Goal: Transaction & Acquisition: Purchase product/service

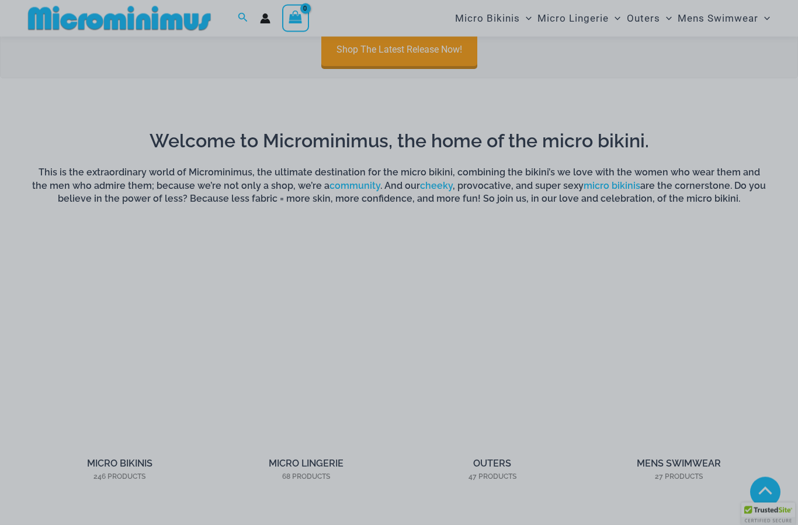
scroll to position [623, 0]
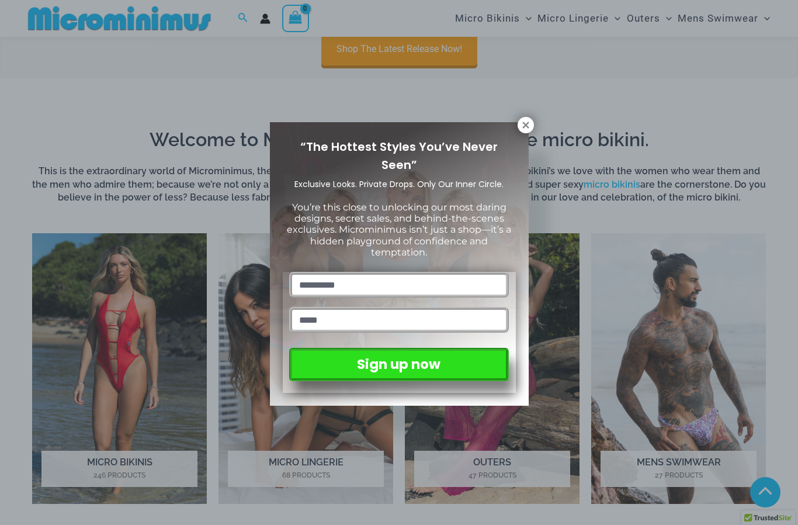
click at [525, 126] on icon at bounding box center [525, 125] width 6 height 6
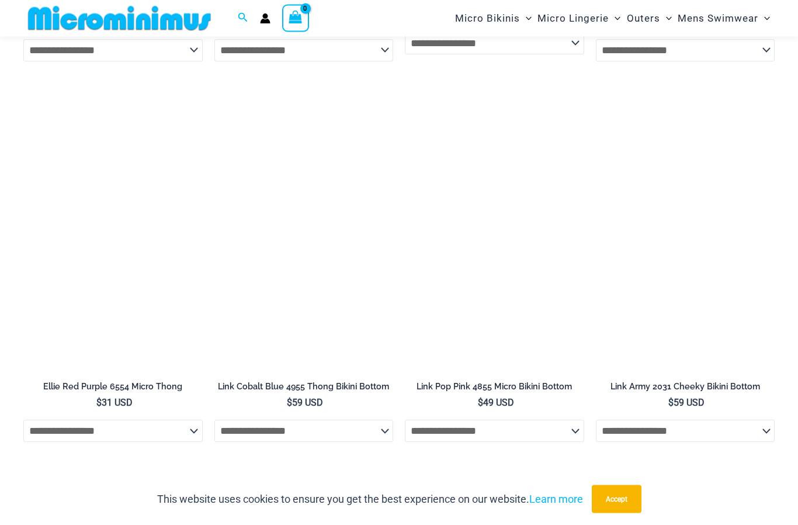
scroll to position [3446, 0]
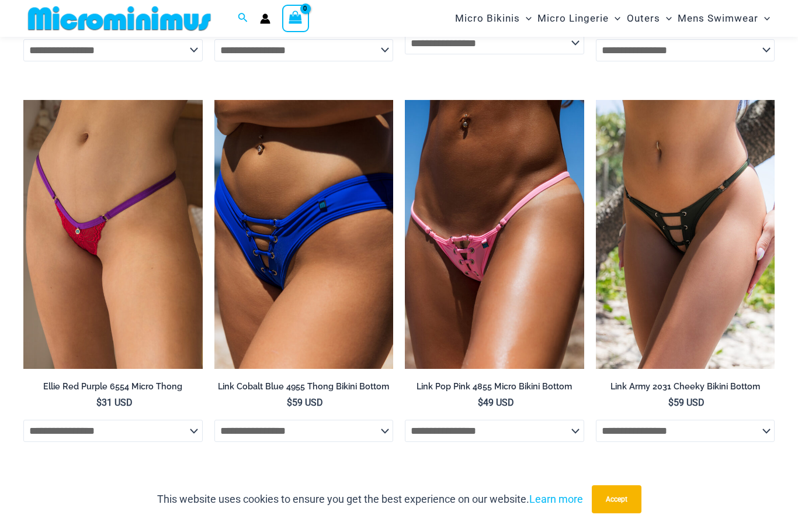
click at [596, 100] on img at bounding box center [596, 100] width 0 height 0
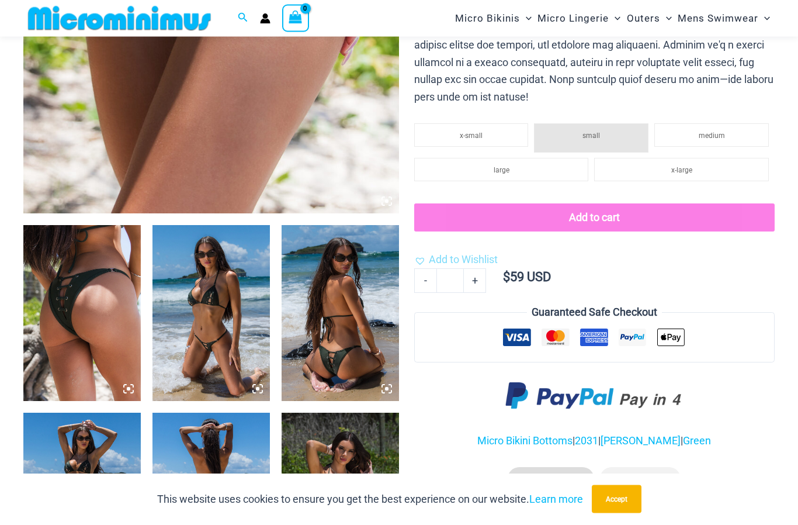
scroll to position [456, 0]
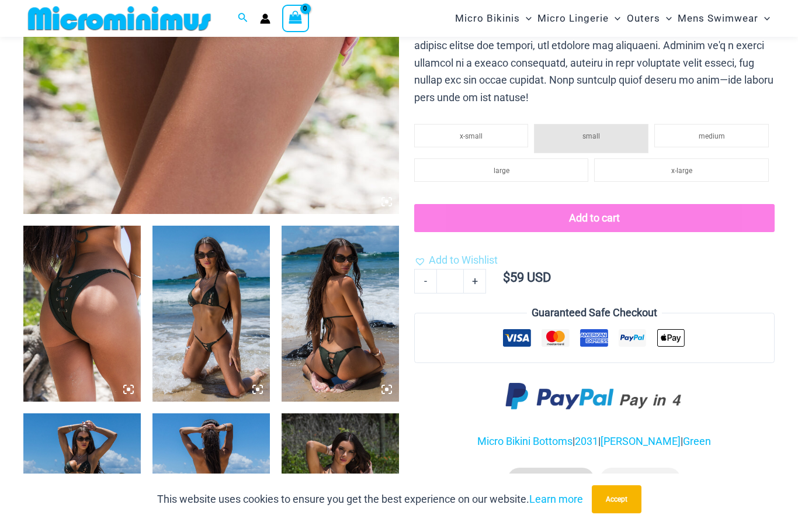
click at [200, 355] on img at bounding box center [210, 313] width 117 height 176
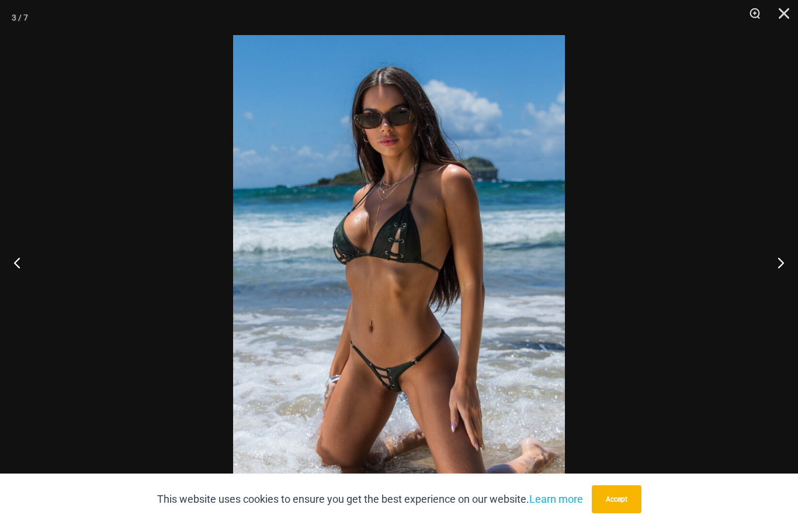
click at [617, 513] on button "Accept" at bounding box center [617, 499] width 50 height 28
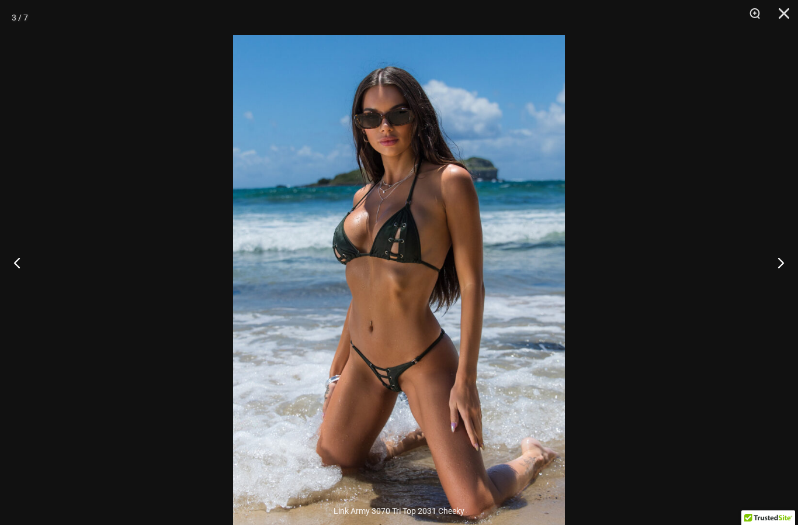
click at [785, 289] on button "Next" at bounding box center [776, 262] width 44 height 58
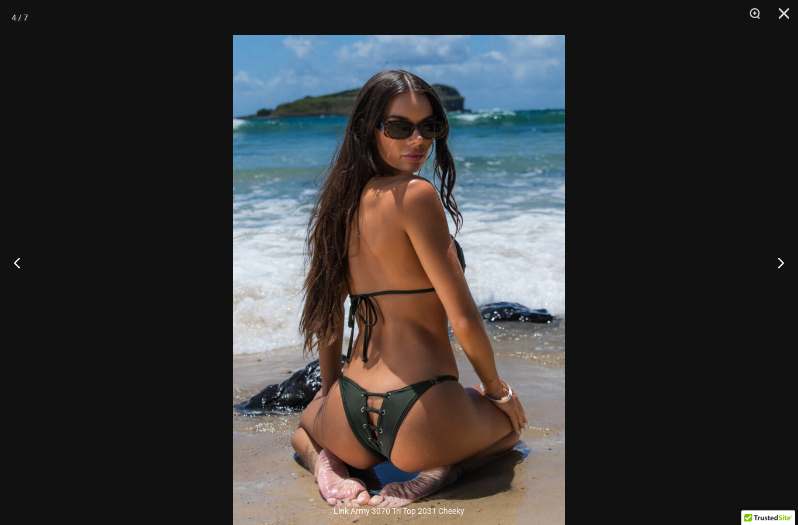
click at [787, 283] on button "Next" at bounding box center [776, 262] width 44 height 58
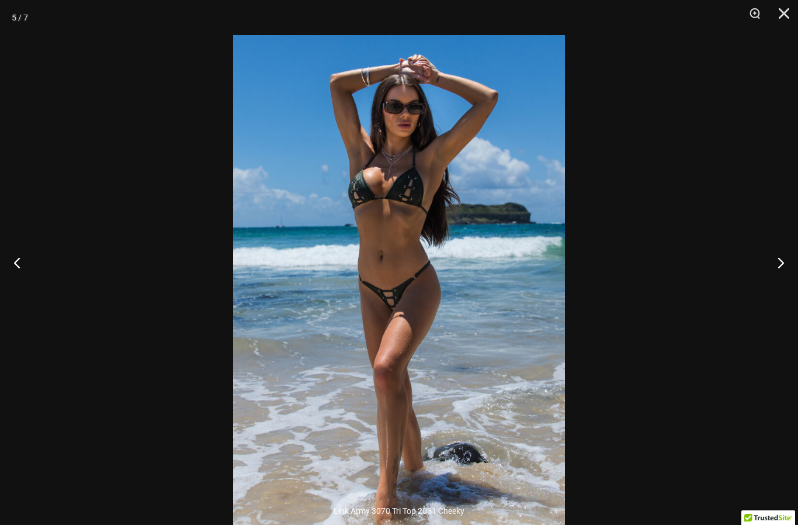
click at [785, 281] on button "Next" at bounding box center [776, 262] width 44 height 58
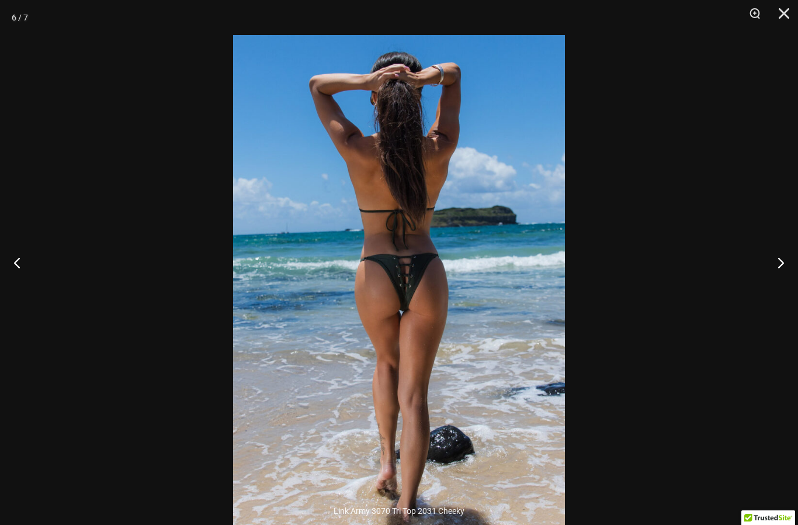
click at [784, 280] on button "Next" at bounding box center [776, 262] width 44 height 58
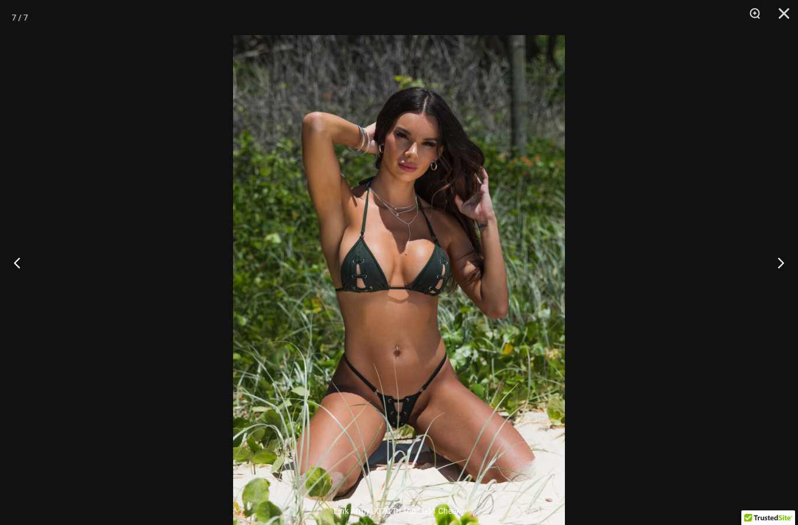
click at [776, 284] on button "Next" at bounding box center [776, 262] width 44 height 58
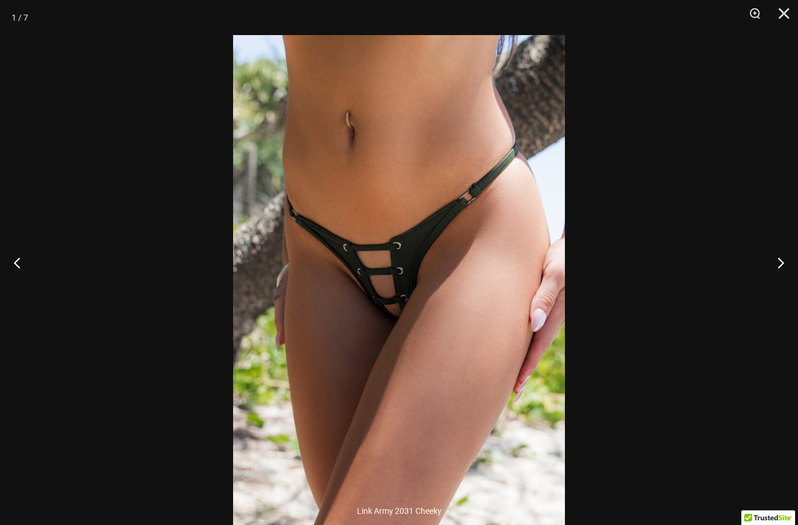
click at [783, 277] on button "Next" at bounding box center [776, 262] width 44 height 58
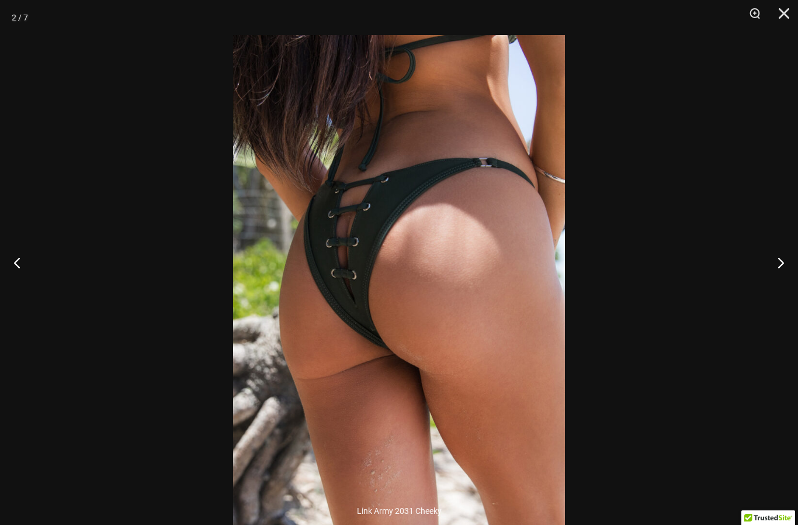
click at [779, 279] on button "Next" at bounding box center [776, 262] width 44 height 58
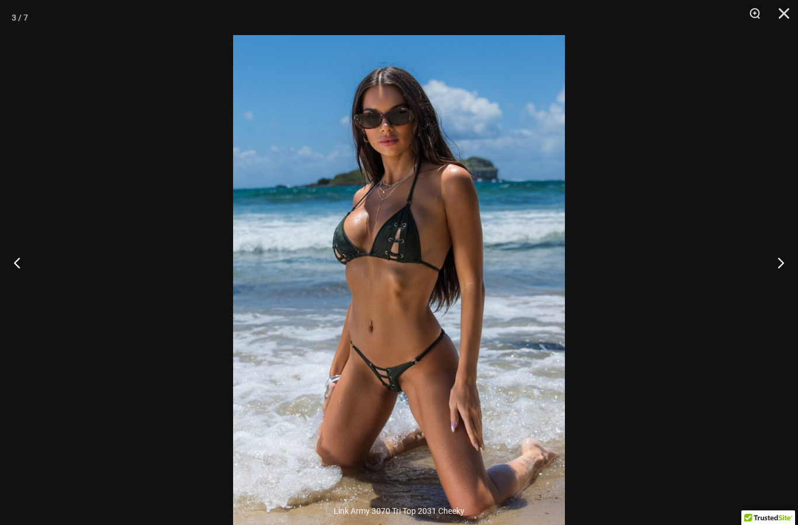
click at [771, 286] on button "Next" at bounding box center [776, 262] width 44 height 58
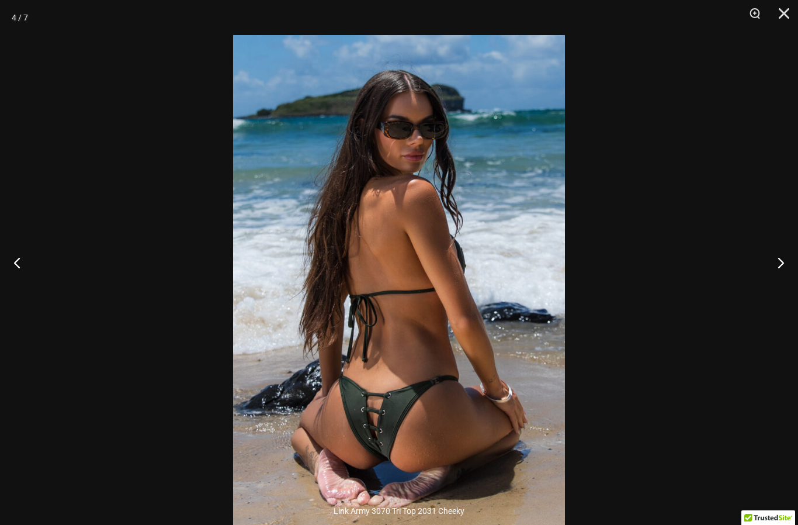
click at [792, 15] on button "Close" at bounding box center [779, 17] width 29 height 35
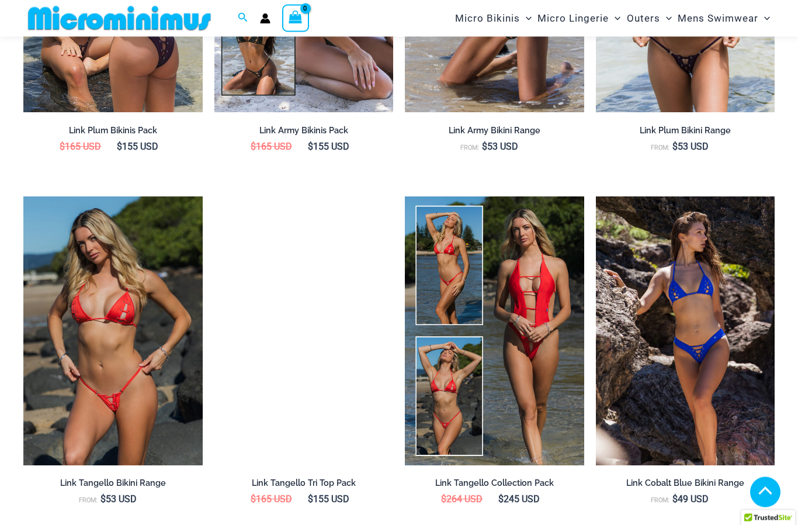
scroll to position [1338, 0]
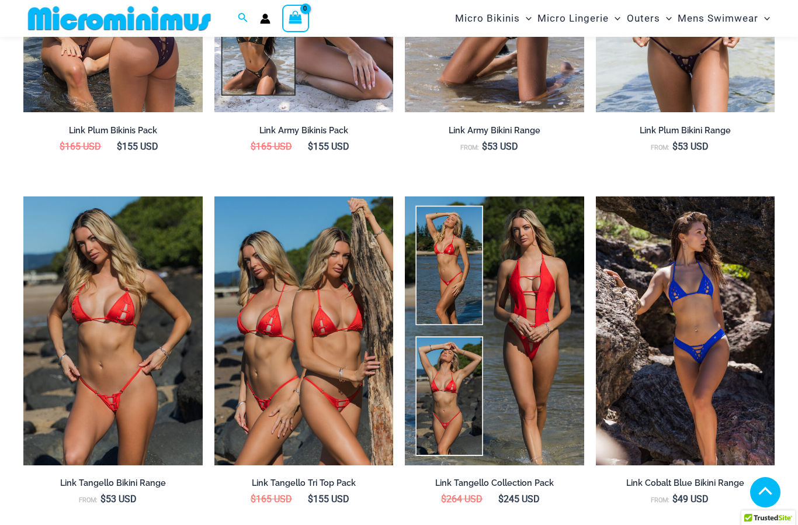
click at [405, 196] on img at bounding box center [405, 196] width 0 height 0
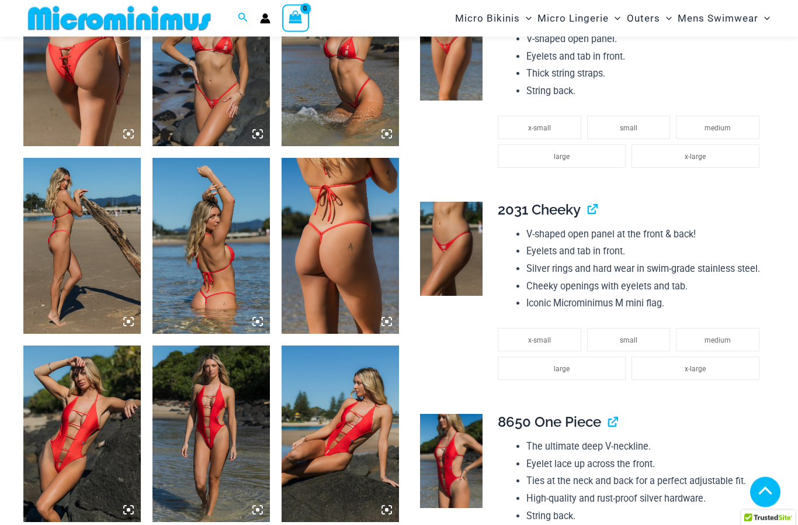
scroll to position [900, 0]
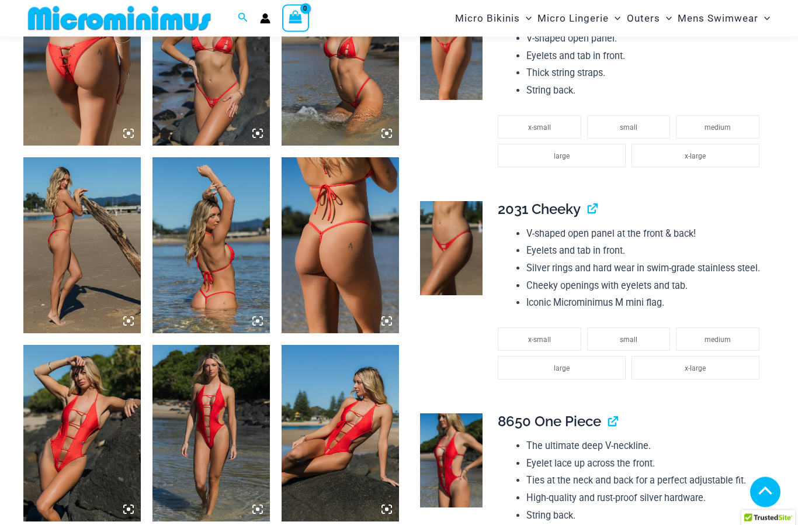
click at [457, 457] on img at bounding box center [451, 461] width 63 height 94
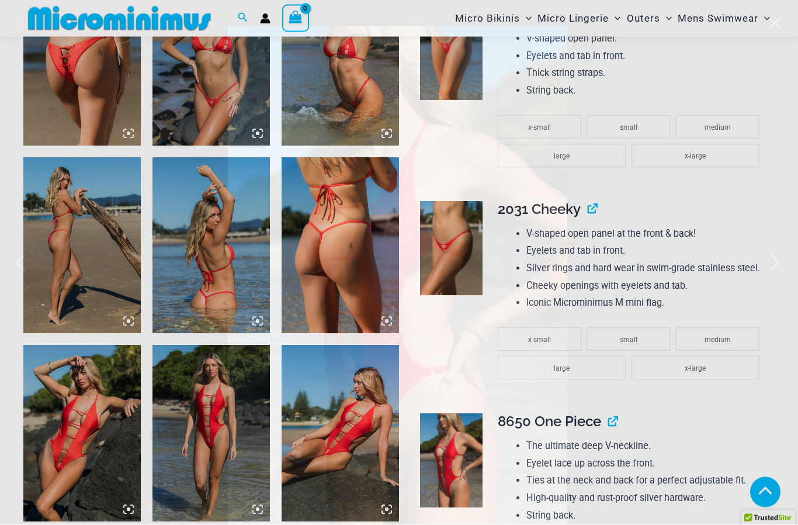
scroll to position [900, 0]
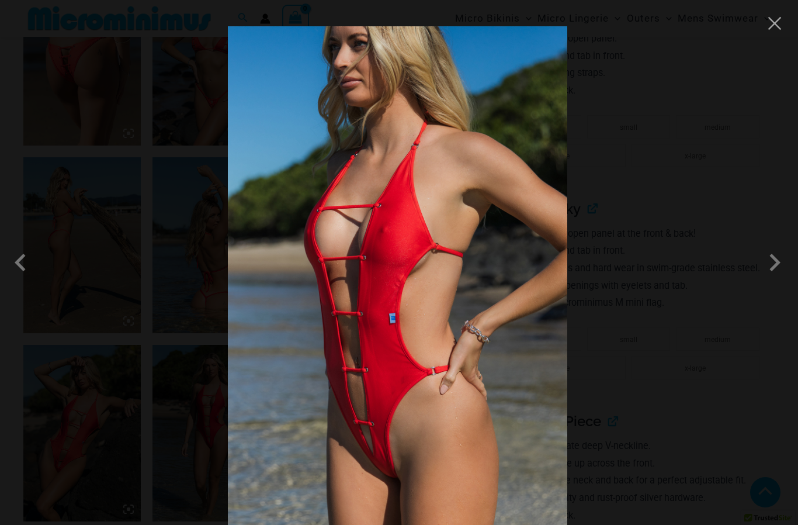
click at [778, 280] on span at bounding box center [774, 262] width 35 height 35
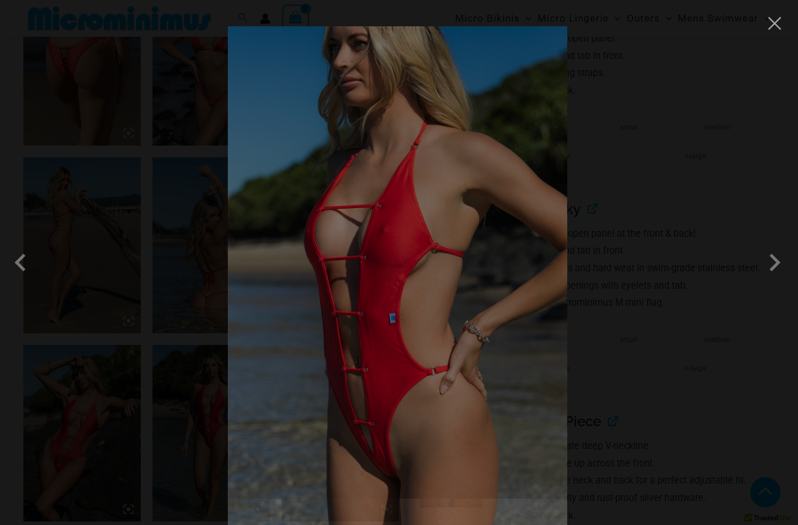
click at [778, 280] on span at bounding box center [774, 262] width 35 height 35
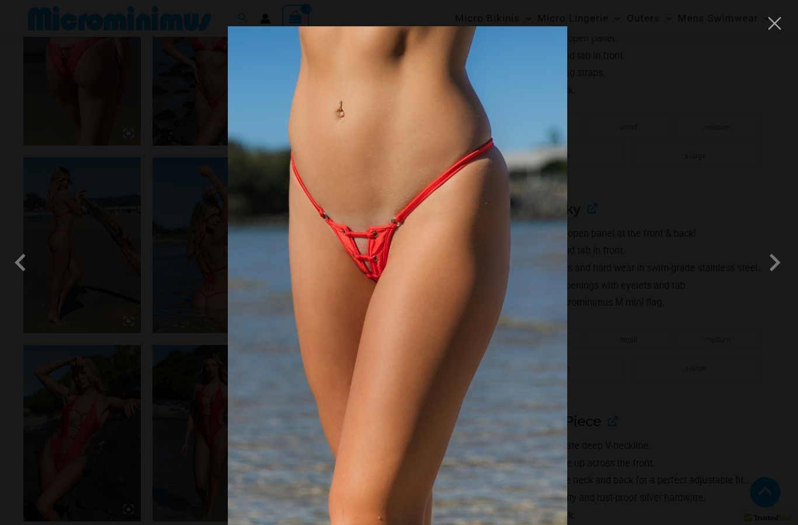
click at [784, 280] on span at bounding box center [774, 262] width 35 height 35
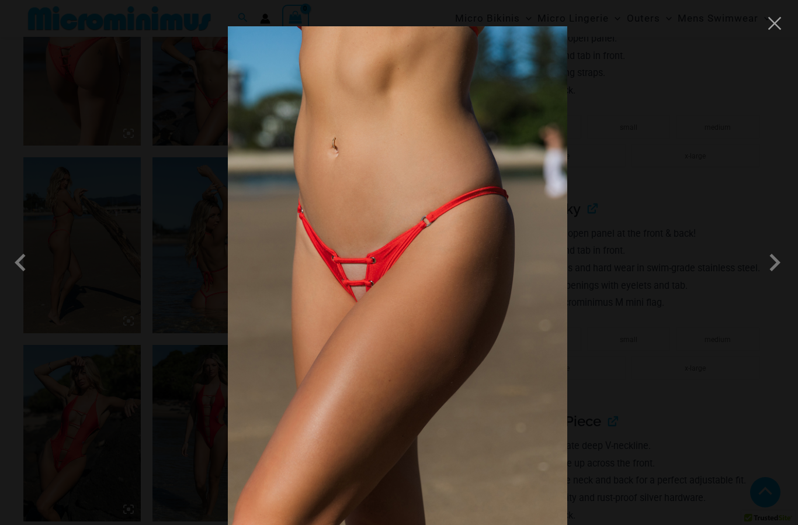
click at [25, 280] on span at bounding box center [23, 262] width 35 height 35
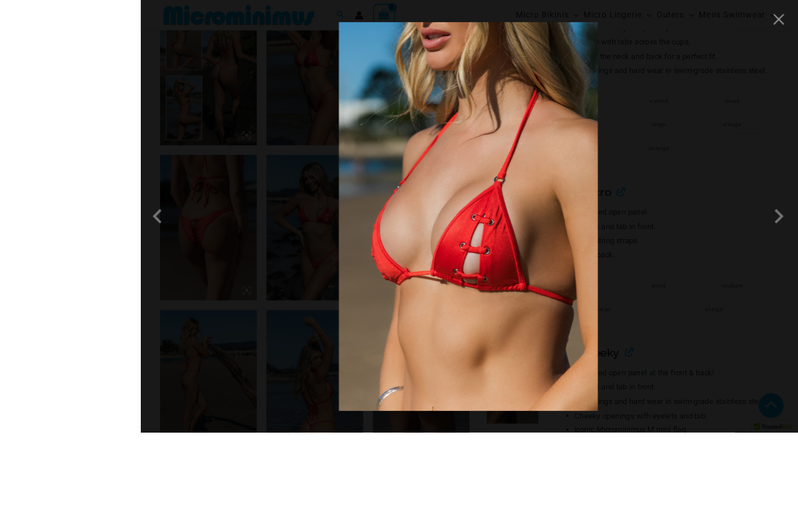
scroll to position [831, 0]
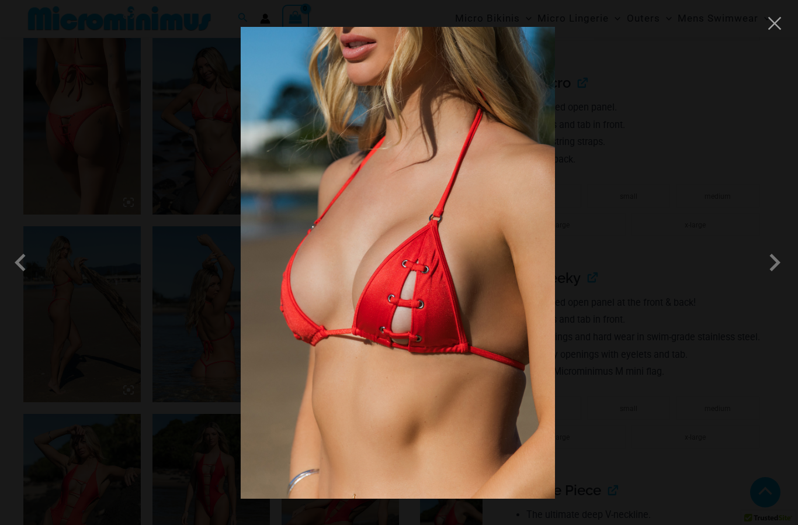
click at [733, 75] on div at bounding box center [399, 262] width 798 height 525
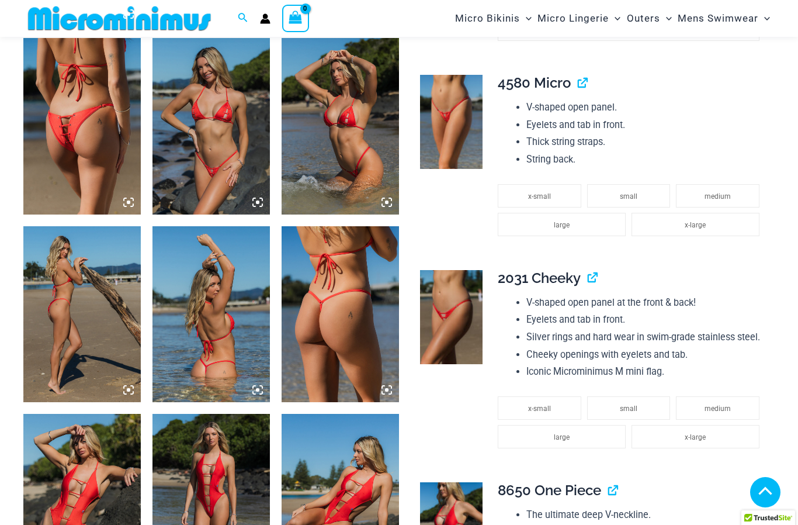
click at [464, 514] on img at bounding box center [451, 529] width 63 height 94
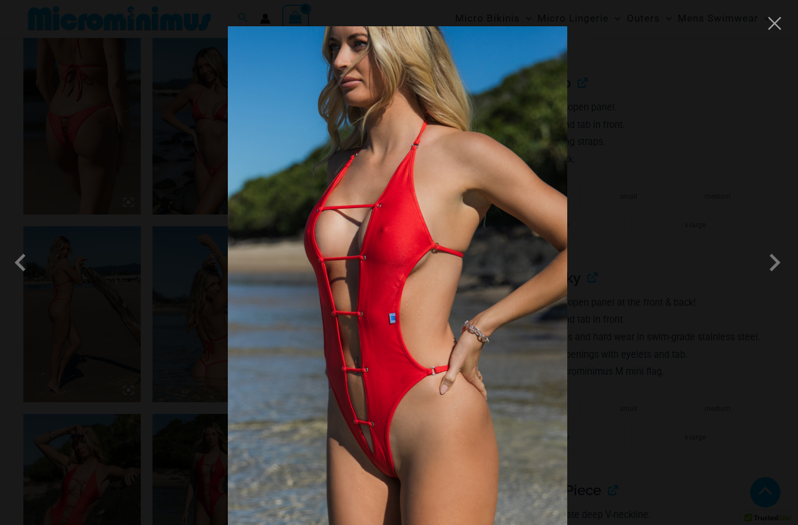
click at [782, 280] on span at bounding box center [774, 262] width 35 height 35
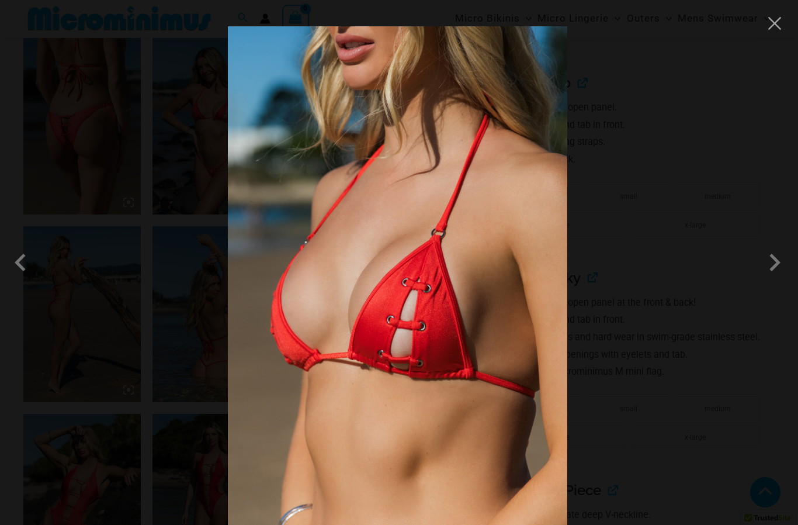
click at [780, 280] on span at bounding box center [774, 262] width 35 height 35
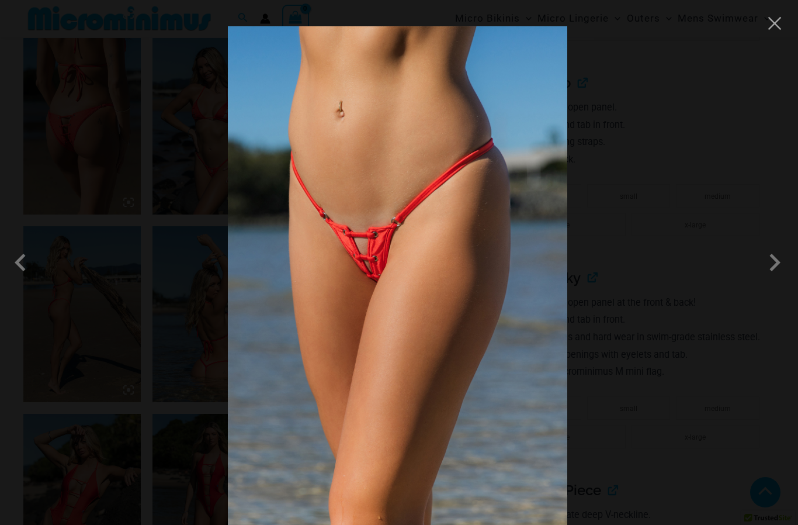
click at [779, 279] on span at bounding box center [774, 262] width 35 height 35
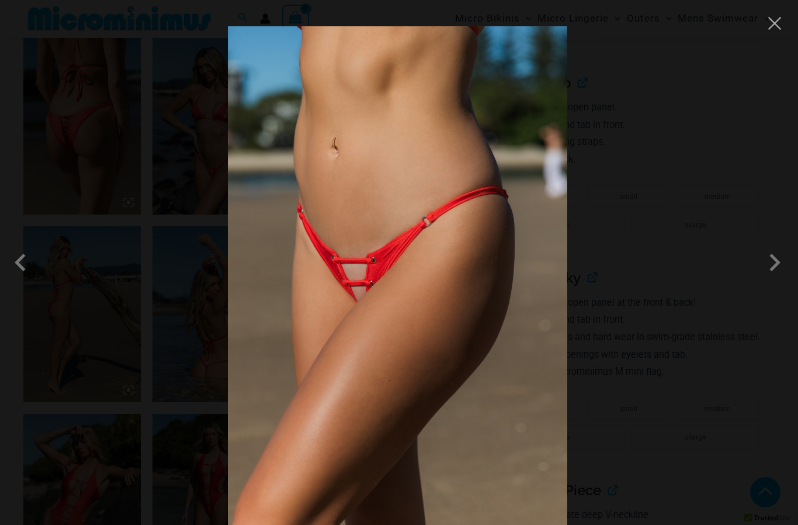
click at [777, 277] on span at bounding box center [774, 262] width 35 height 35
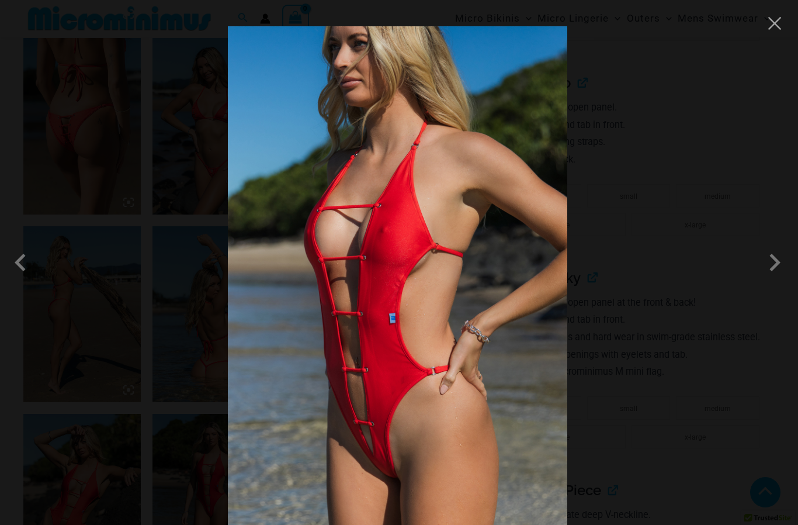
click at [778, 279] on span at bounding box center [774, 262] width 35 height 35
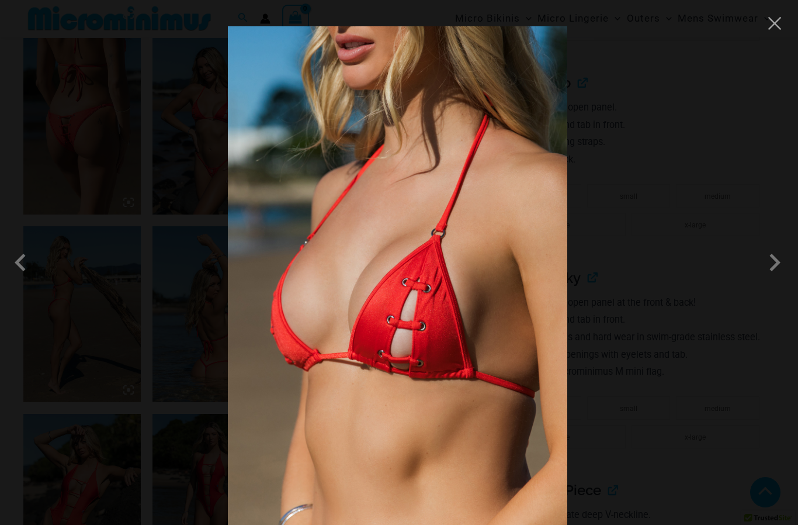
click at [778, 280] on span at bounding box center [774, 262] width 35 height 35
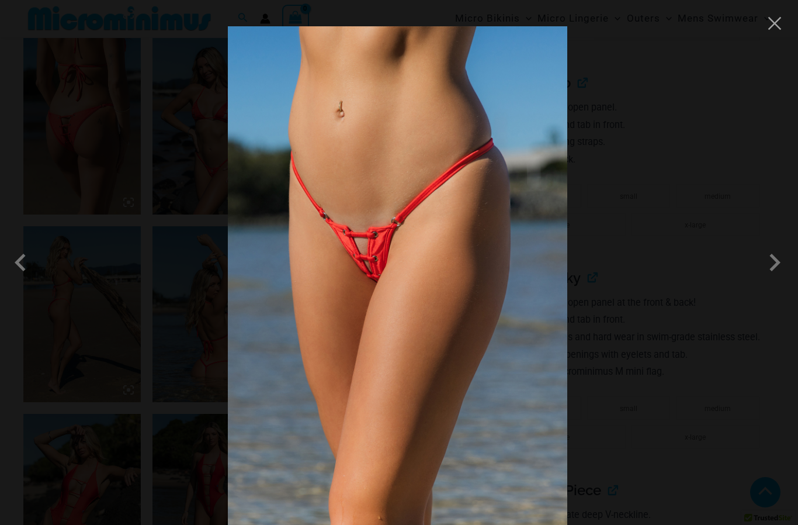
click at [779, 280] on span at bounding box center [774, 262] width 35 height 35
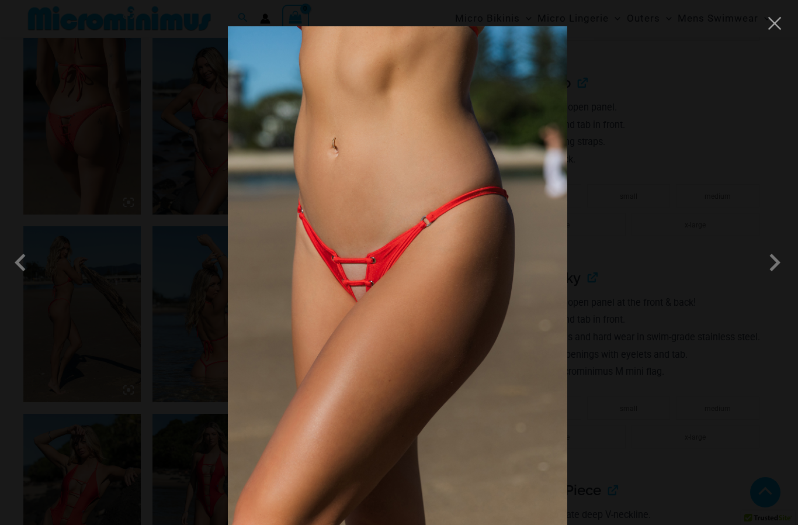
click at [778, 280] on span at bounding box center [774, 262] width 35 height 35
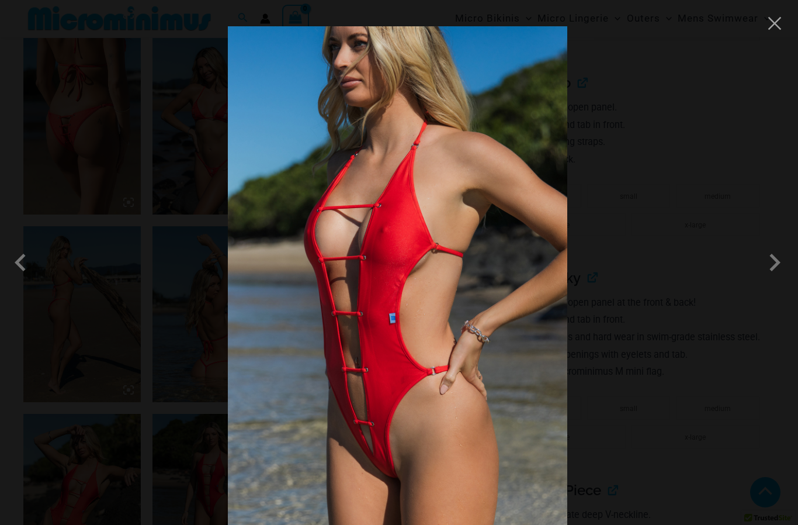
click at [766, 26] on button "Close" at bounding box center [775, 24] width 18 height 18
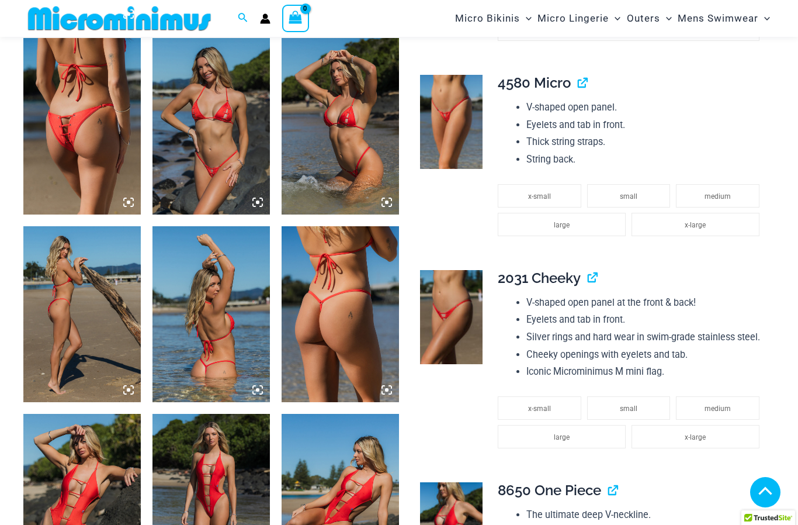
click at [454, 303] on img at bounding box center [451, 317] width 63 height 94
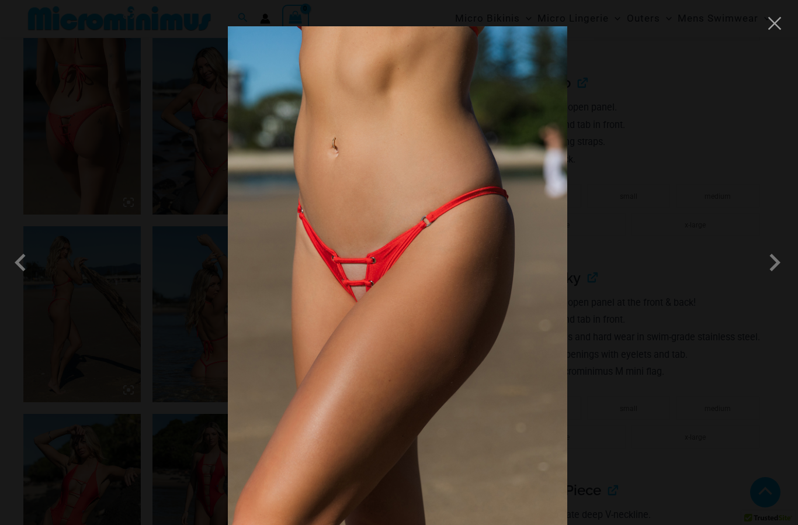
click at [782, 280] on span at bounding box center [774, 262] width 35 height 35
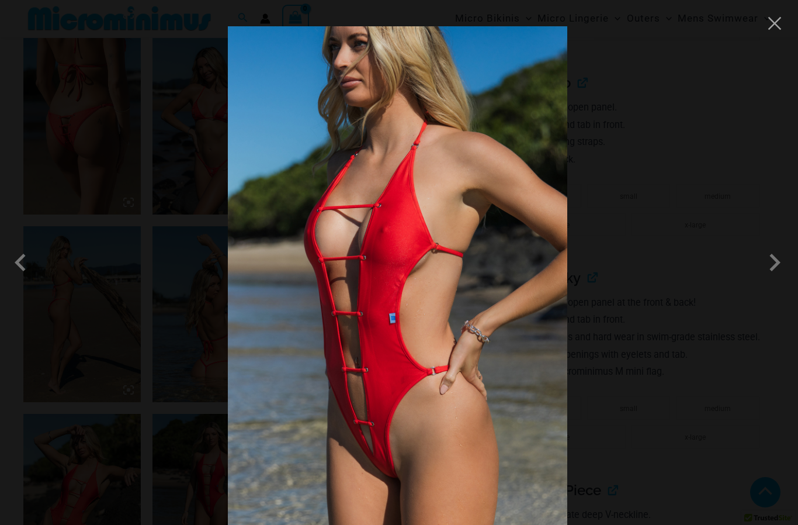
click at [764, 280] on span at bounding box center [774, 262] width 35 height 35
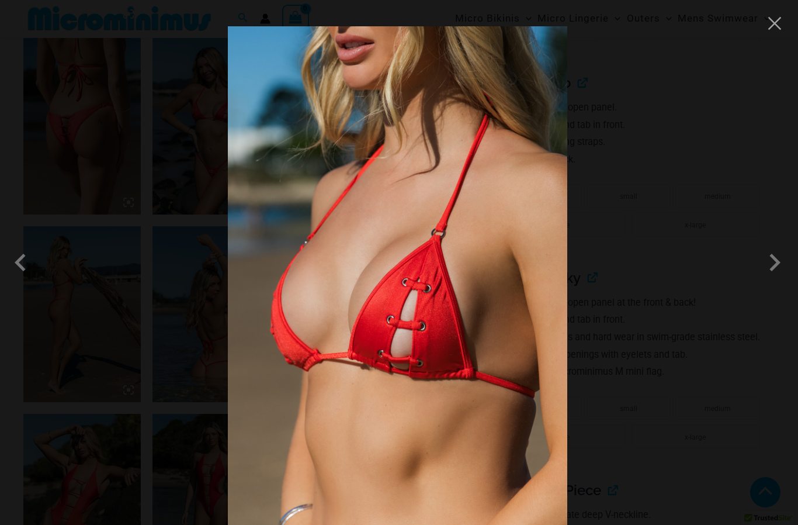
click at [769, 276] on span at bounding box center [774, 262] width 35 height 35
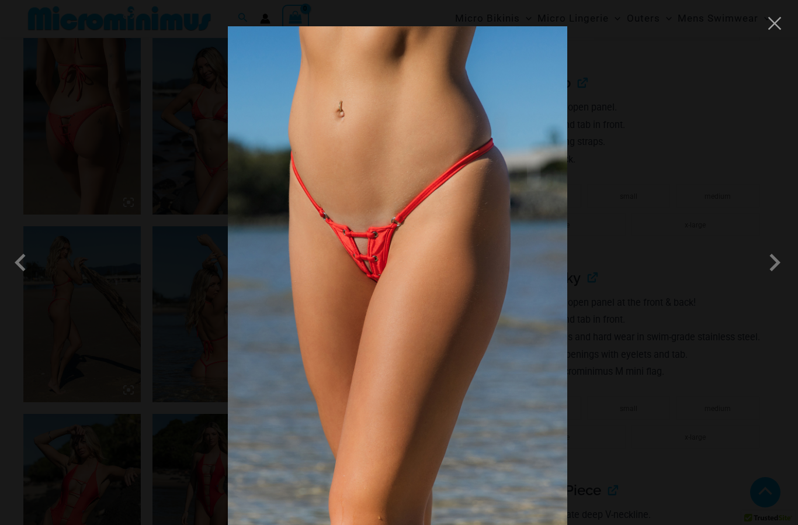
click at [769, 276] on span at bounding box center [774, 262] width 35 height 35
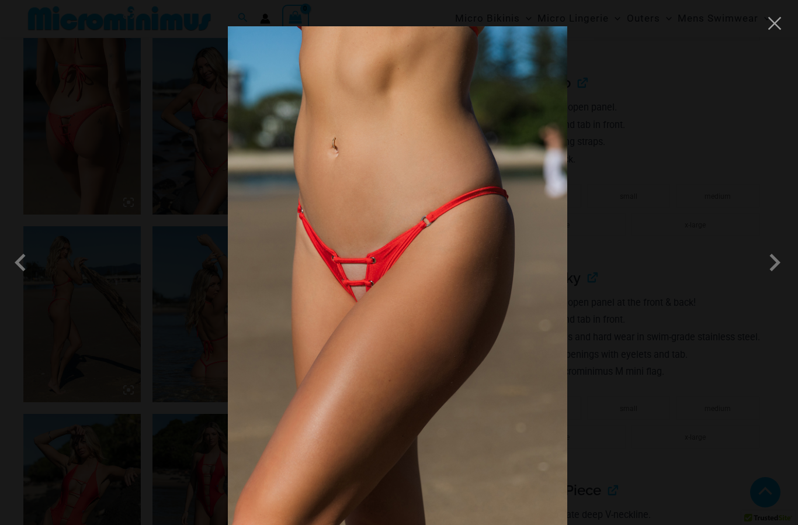
click at [769, 273] on span at bounding box center [774, 262] width 35 height 35
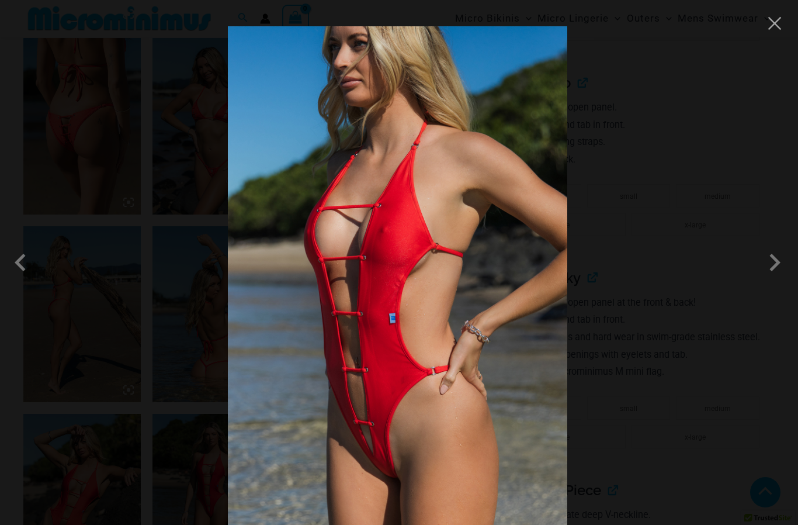
click at [771, 20] on button "Close" at bounding box center [775, 24] width 18 height 18
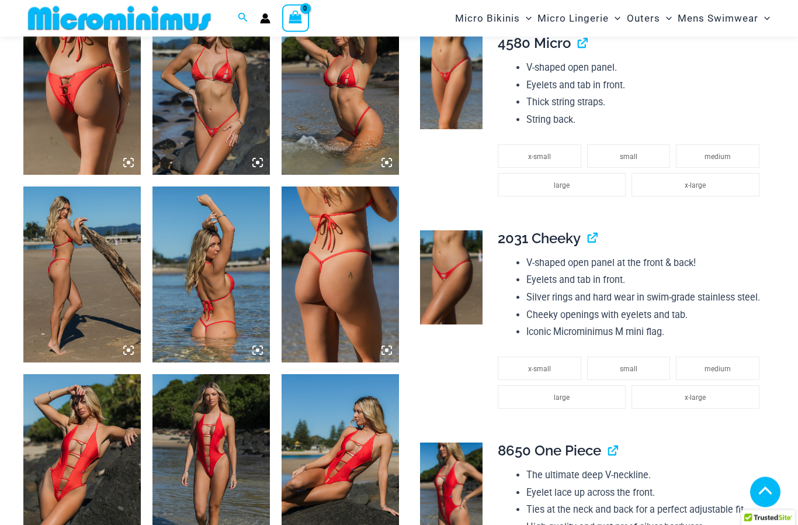
click at [61, 454] on img at bounding box center [81, 462] width 117 height 176
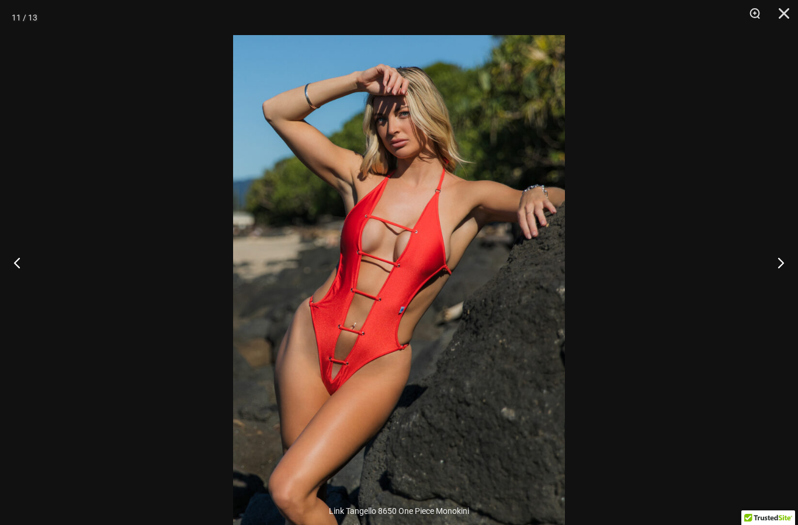
click at [776, 292] on button "Next" at bounding box center [776, 262] width 44 height 58
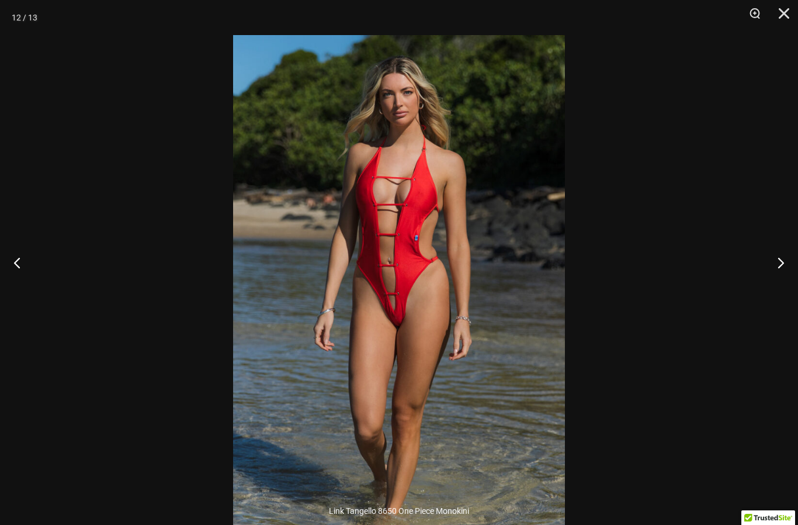
click at [783, 280] on button "Next" at bounding box center [776, 262] width 44 height 58
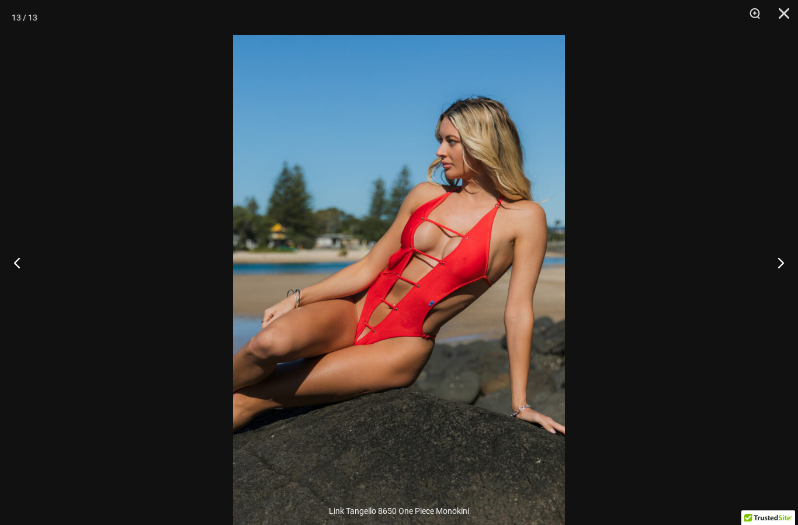
click at [779, 18] on button "Close" at bounding box center [779, 17] width 29 height 35
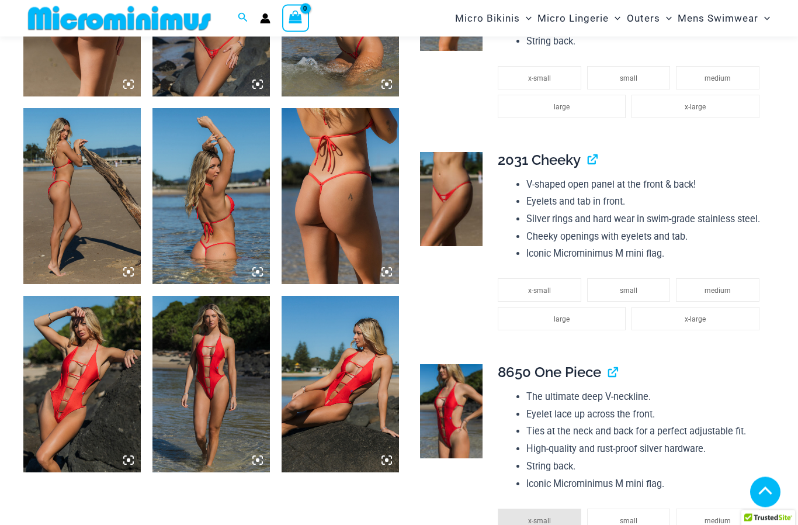
scroll to position [935, 0]
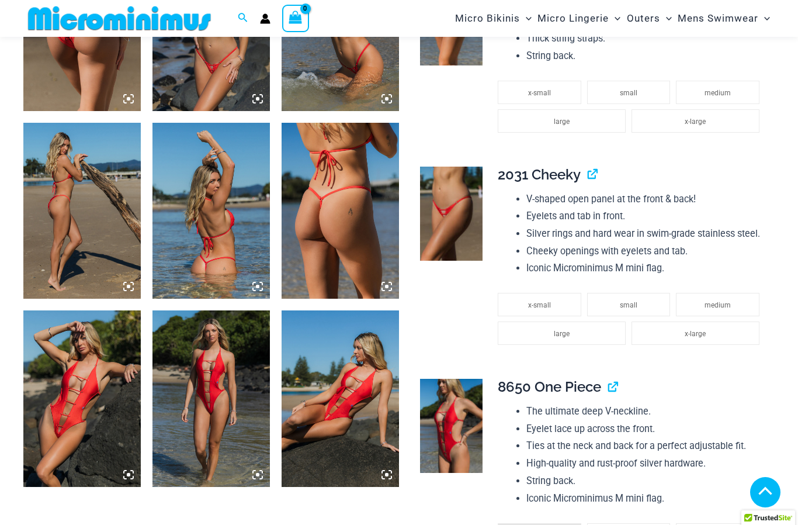
click at [63, 234] on img at bounding box center [81, 211] width 117 height 176
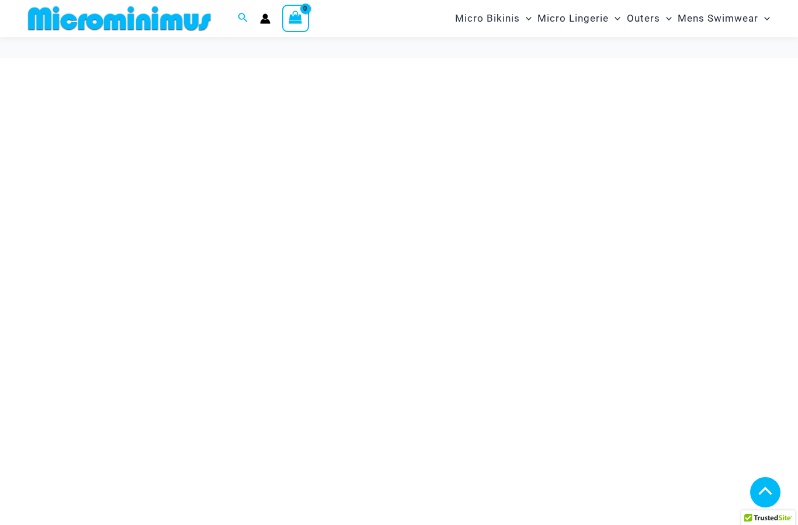
scroll to position [3489, 0]
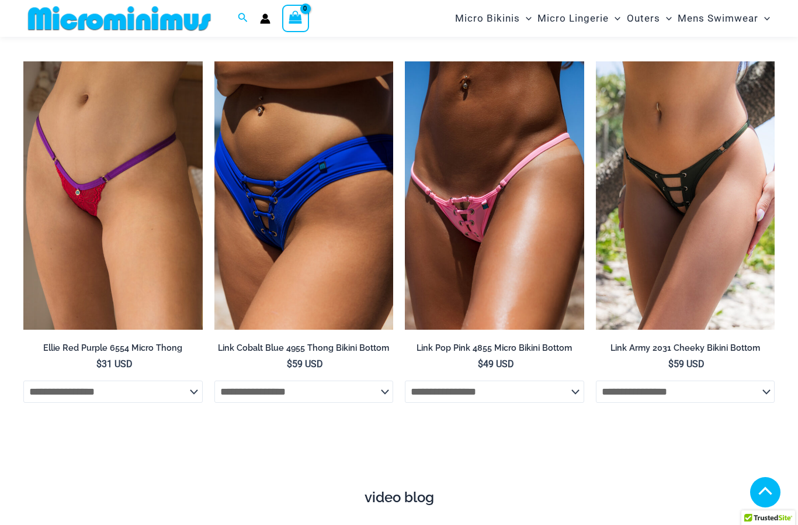
click at [596, 61] on img at bounding box center [596, 61] width 0 height 0
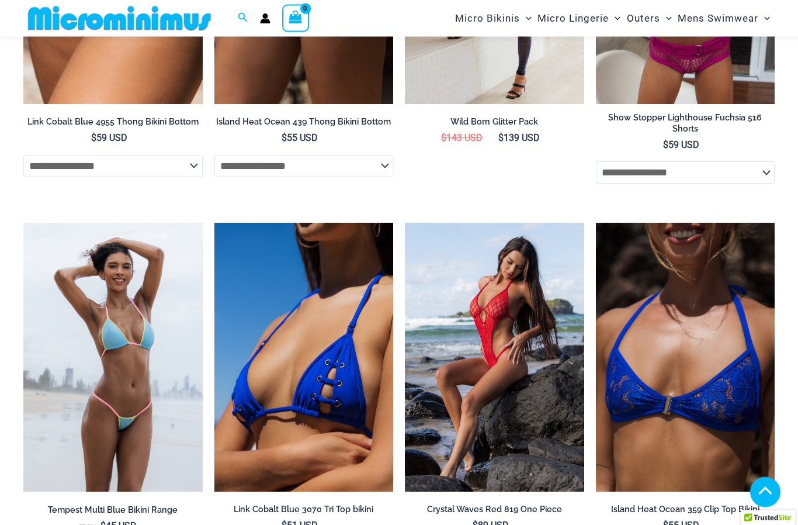
scroll to position [3579, 0]
